Goal: Find specific page/section: Find specific page/section

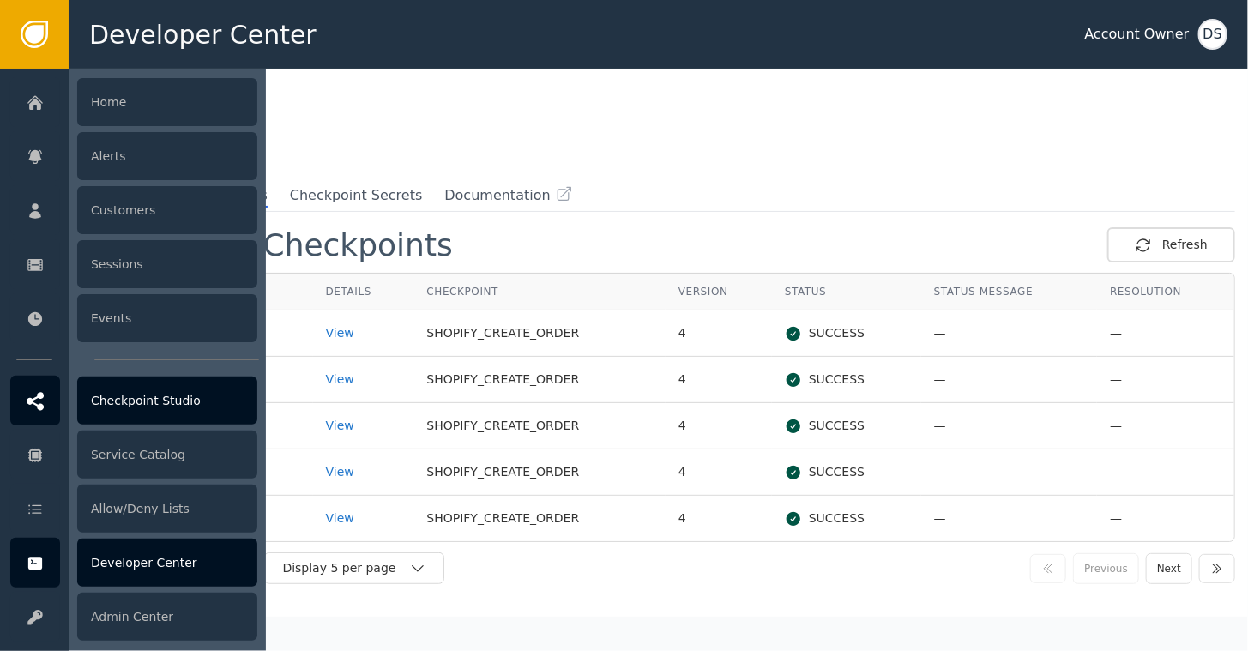
click at [47, 396] on div at bounding box center [35, 401] width 50 height 50
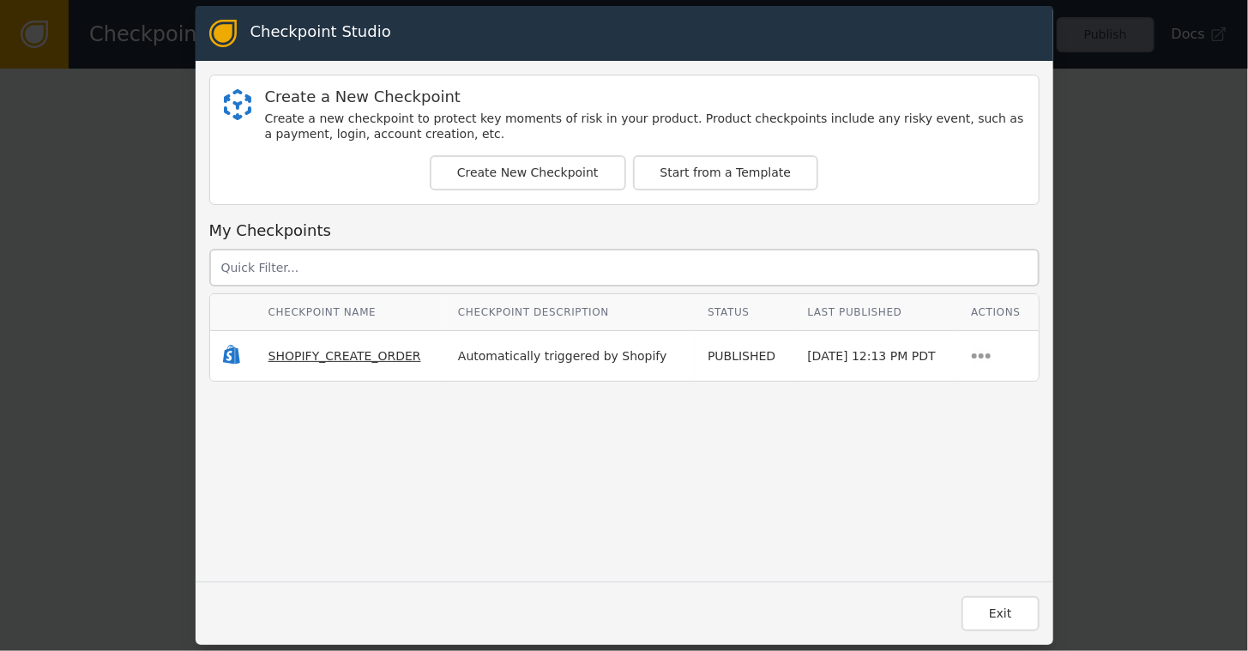
click at [302, 350] on span "SHOPIFY_CREATE_ORDER" at bounding box center [344, 356] width 153 height 14
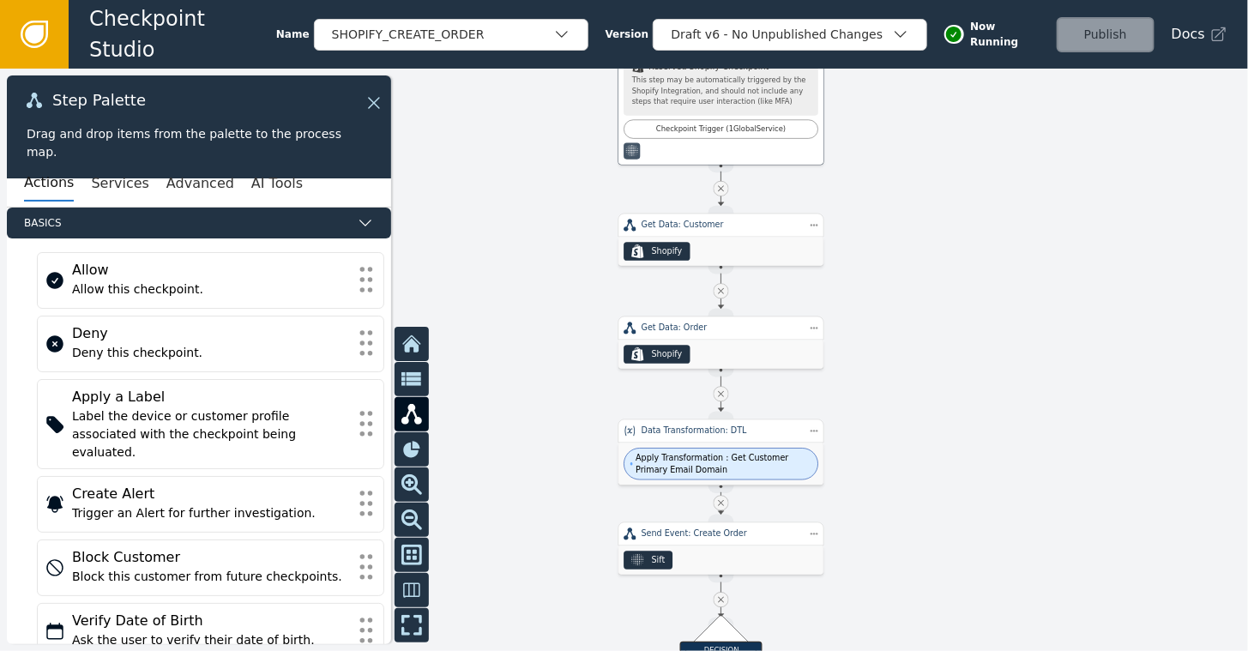
drag, startPoint x: 765, startPoint y: 330, endPoint x: 1012, endPoint y: 244, distance: 261.4
click at [1012, 244] on div at bounding box center [624, 360] width 1248 height 582
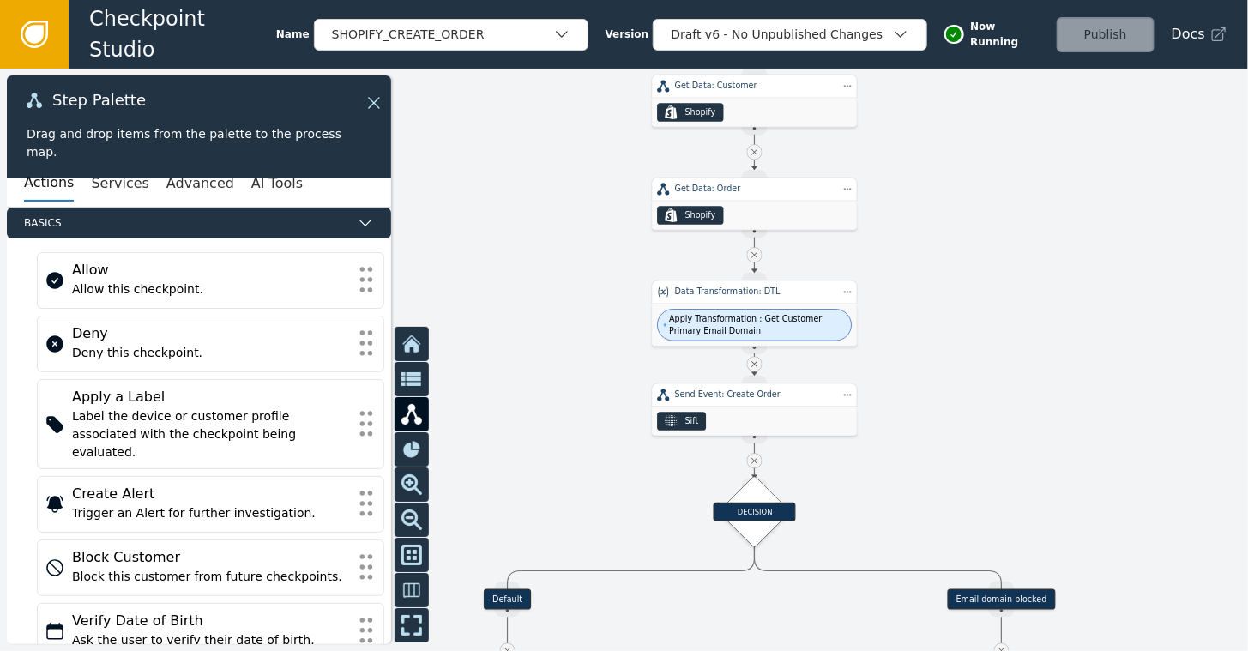
drag, startPoint x: 981, startPoint y: 527, endPoint x: 1022, endPoint y: 394, distance: 139.1
click at [1022, 394] on div at bounding box center [624, 360] width 1248 height 582
click at [373, 106] on icon at bounding box center [371, 102] width 19 height 19
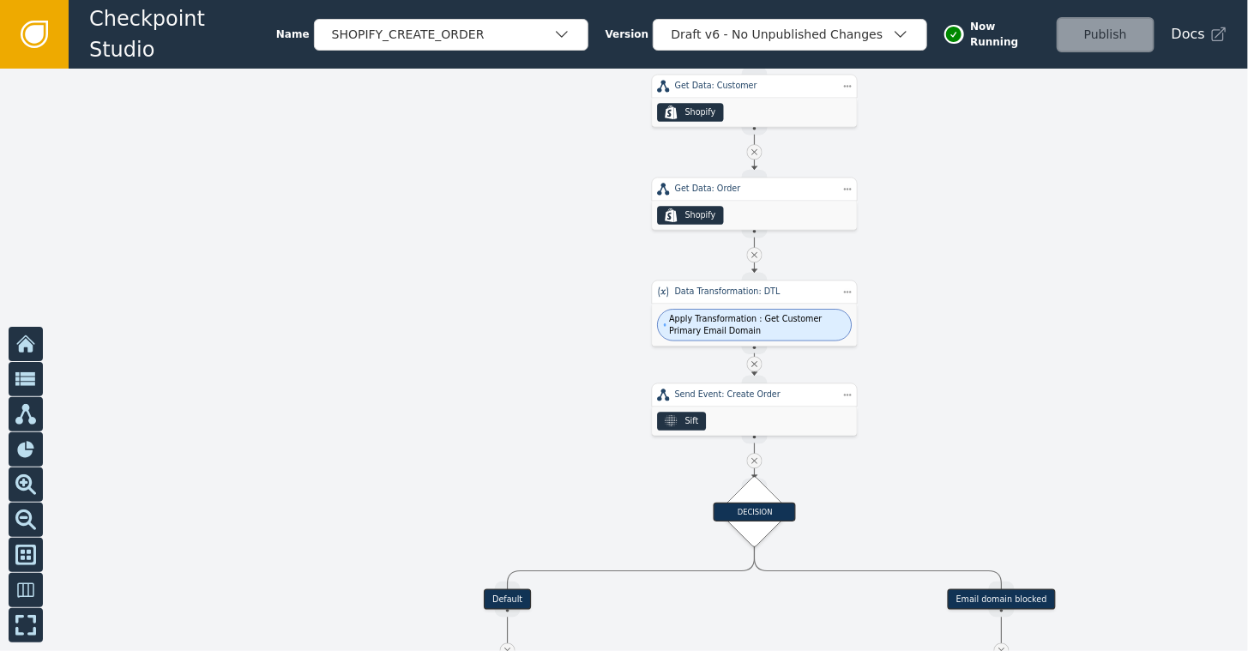
click at [41, 33] on icon at bounding box center [34, 34] width 19 height 19
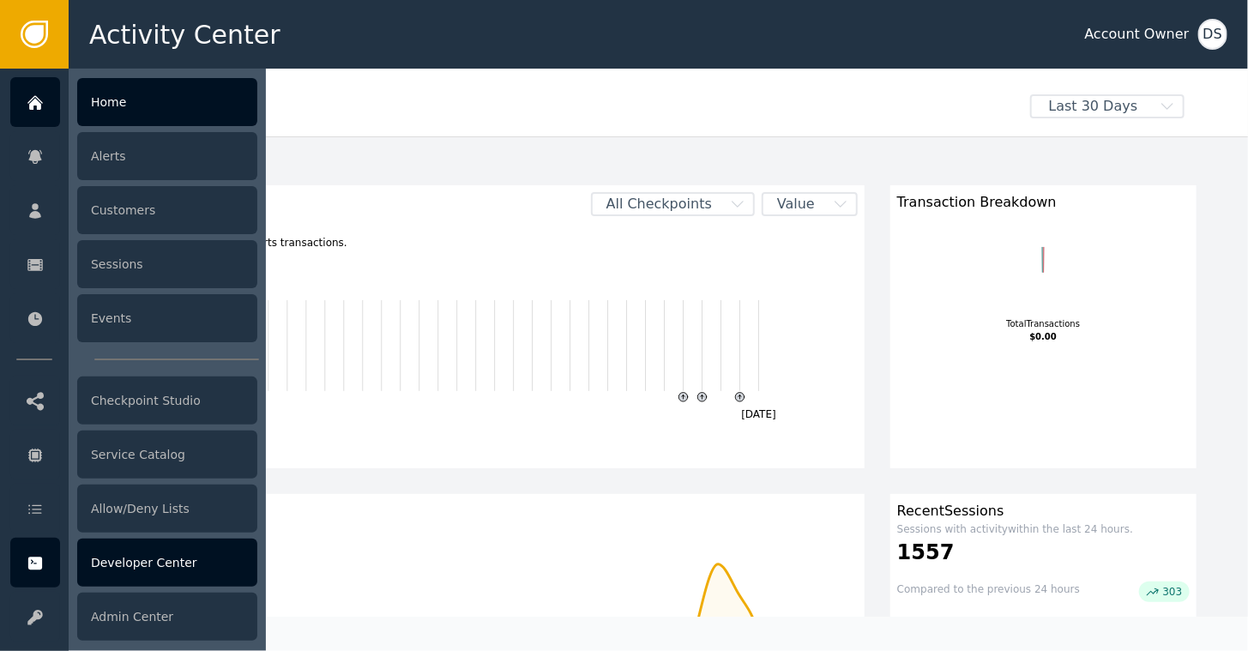
click at [143, 560] on div "Developer Center" at bounding box center [167, 563] width 180 height 48
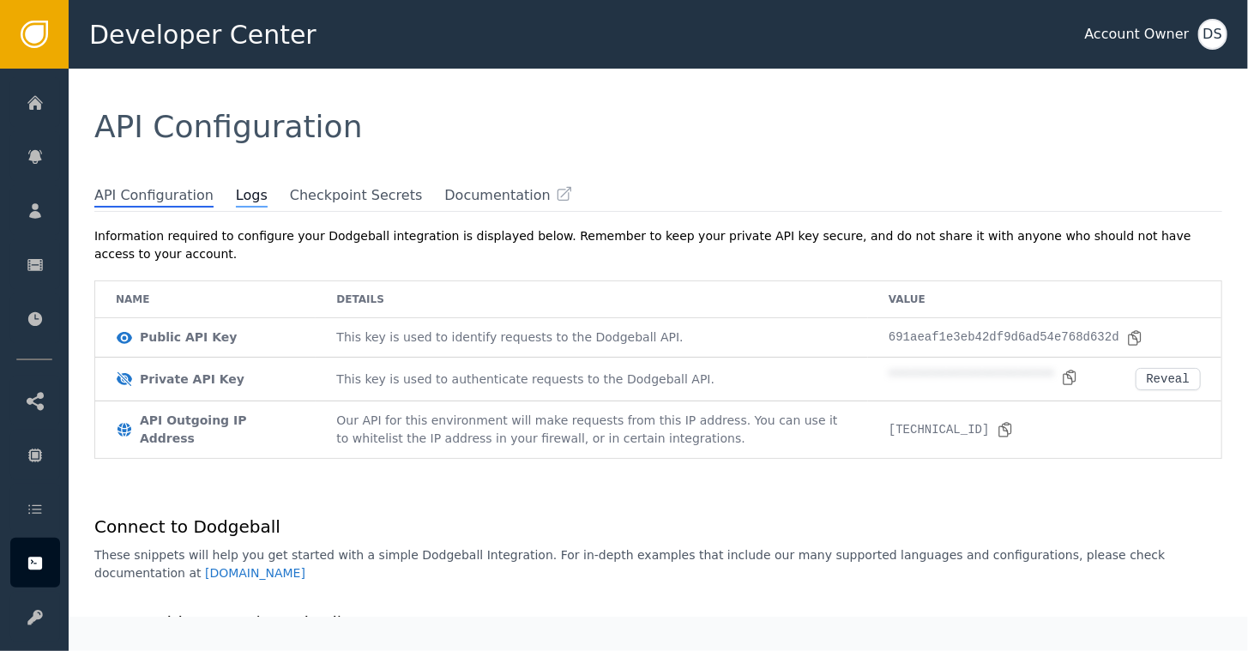
click at [236, 196] on span "Logs" at bounding box center [252, 196] width 32 height 22
